Goal: Transaction & Acquisition: Purchase product/service

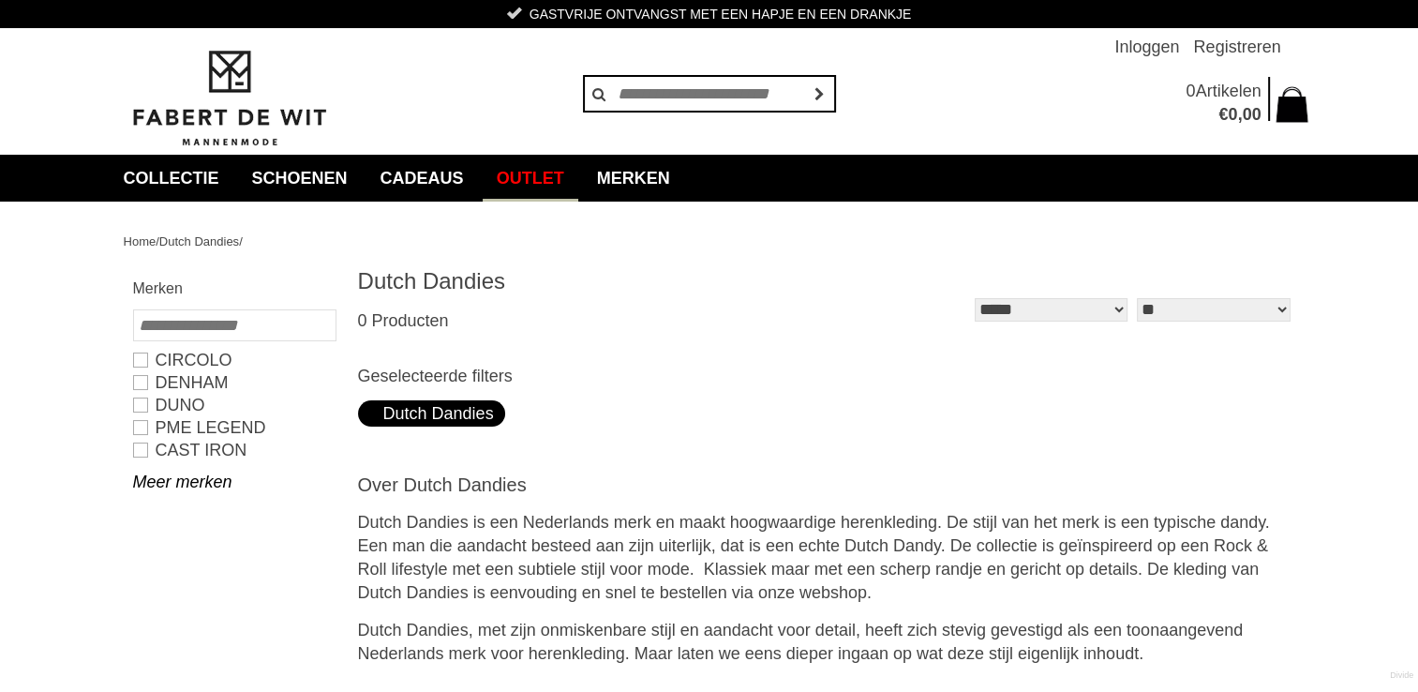
click at [551, 175] on link "Outlet" at bounding box center [531, 178] width 96 height 47
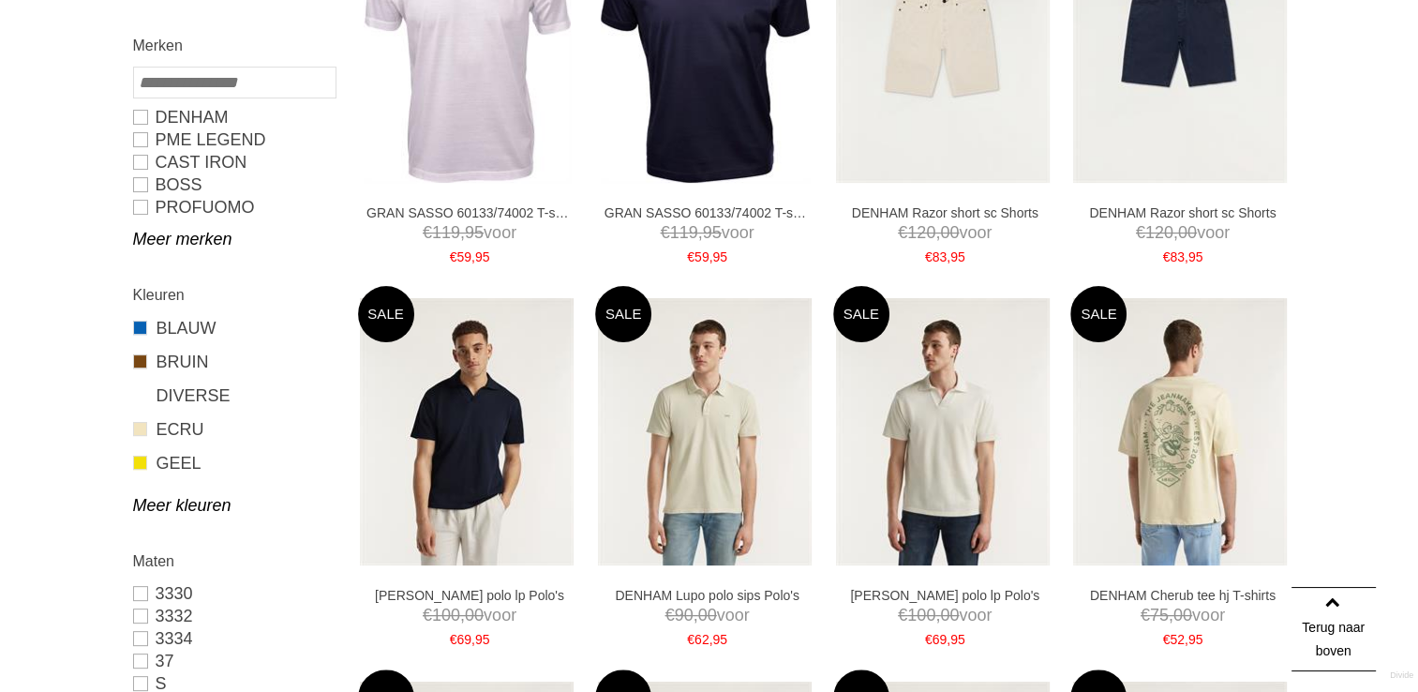
scroll to position [469, 0]
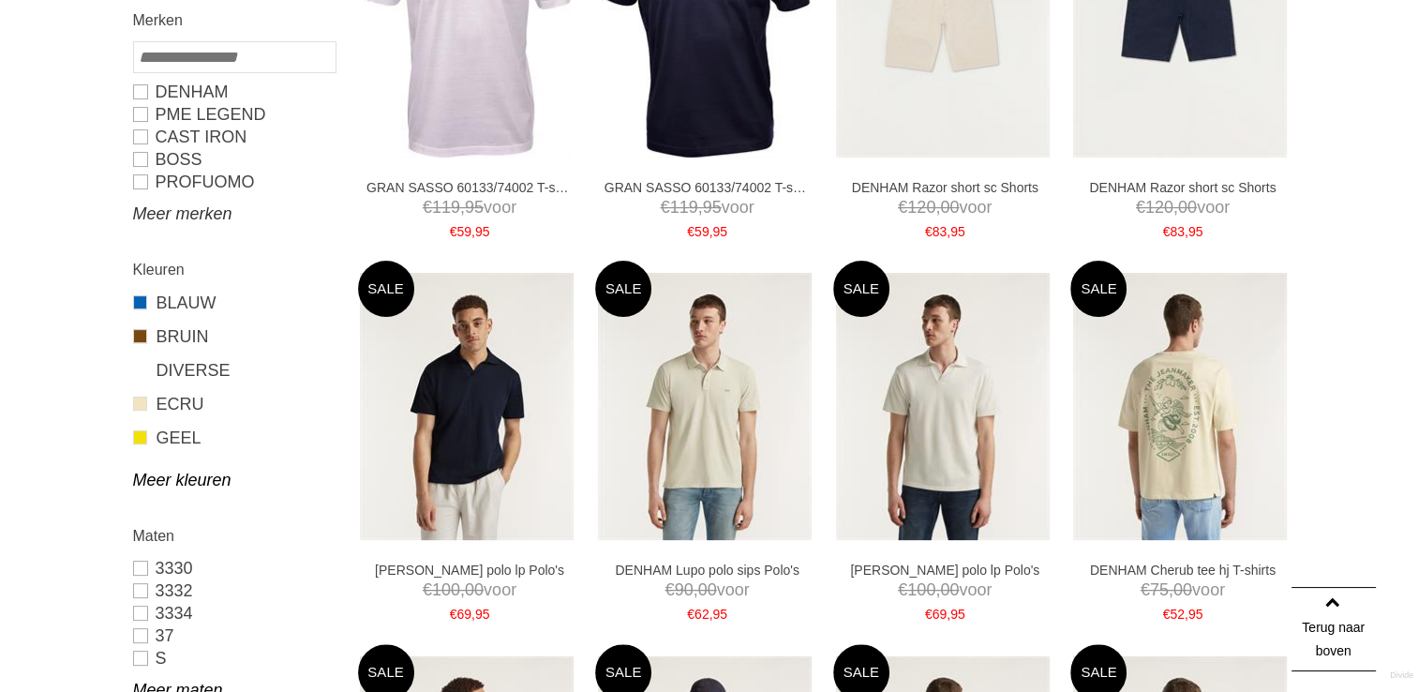
click at [171, 218] on link "Meer merken" at bounding box center [234, 213] width 202 height 22
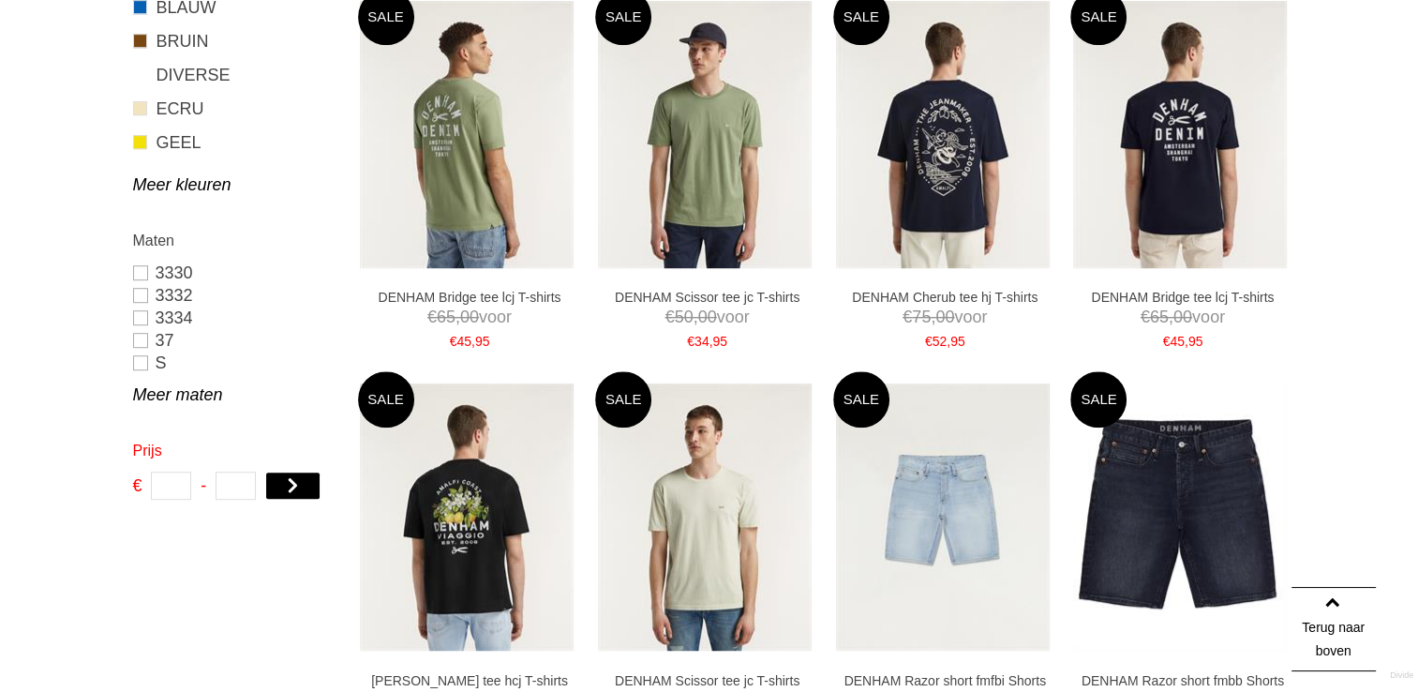
scroll to position [1312, 0]
